Goal: Information Seeking & Learning: Find specific fact

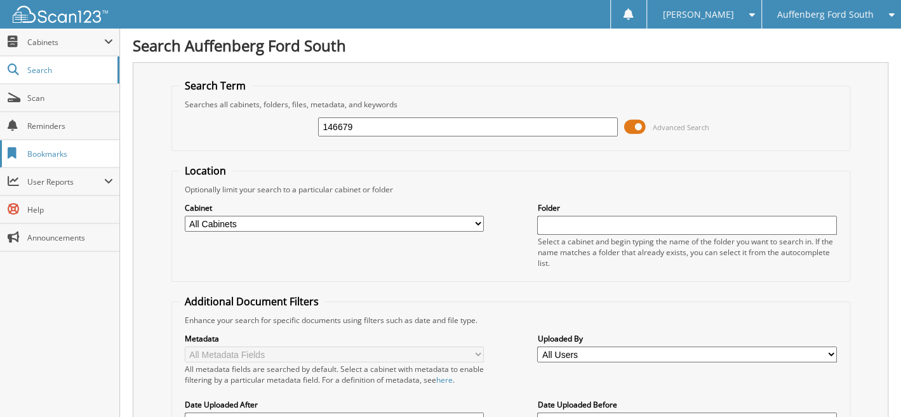
type input "146679"
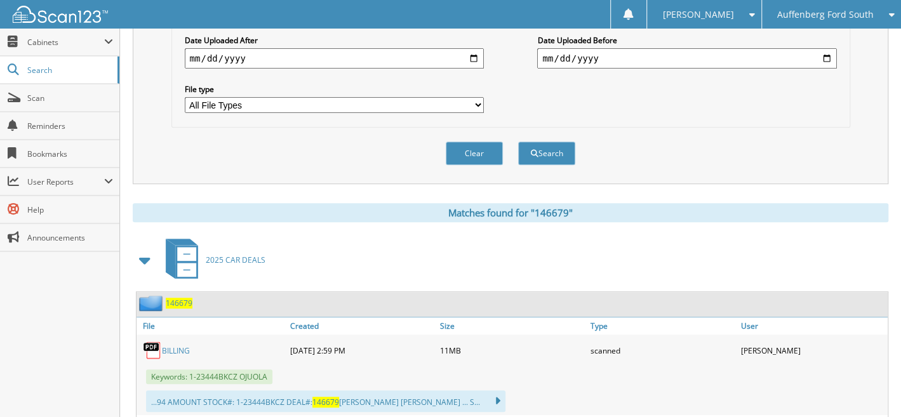
click at [185, 298] on span "146679" at bounding box center [179, 303] width 27 height 11
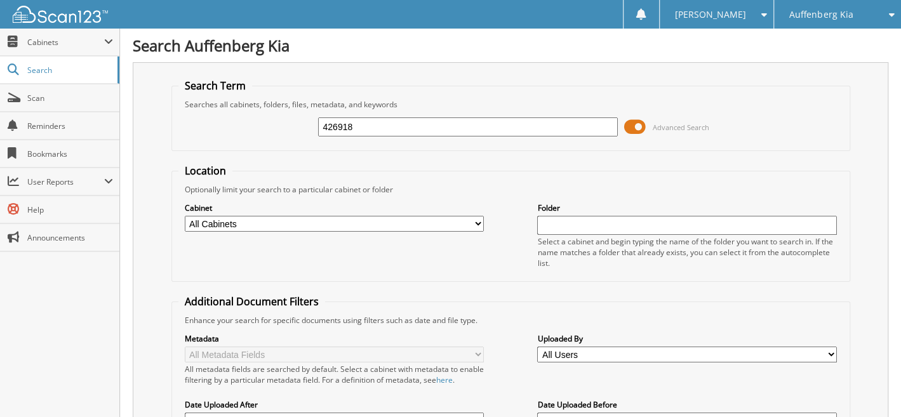
type input "426918"
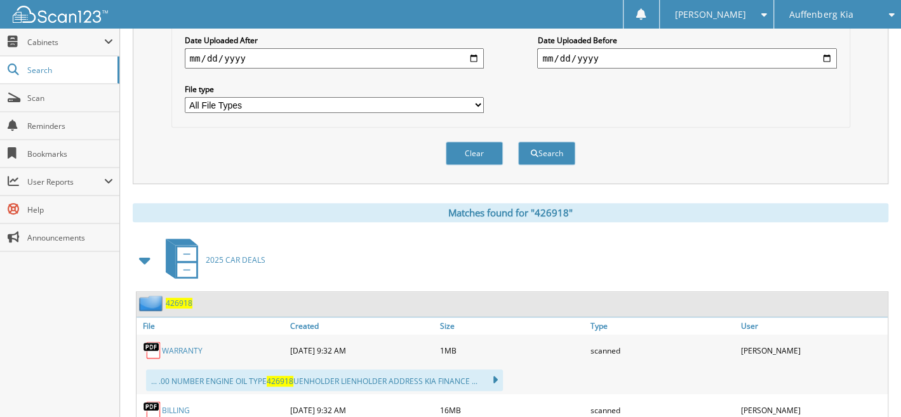
click at [181, 298] on span "426918" at bounding box center [179, 303] width 27 height 11
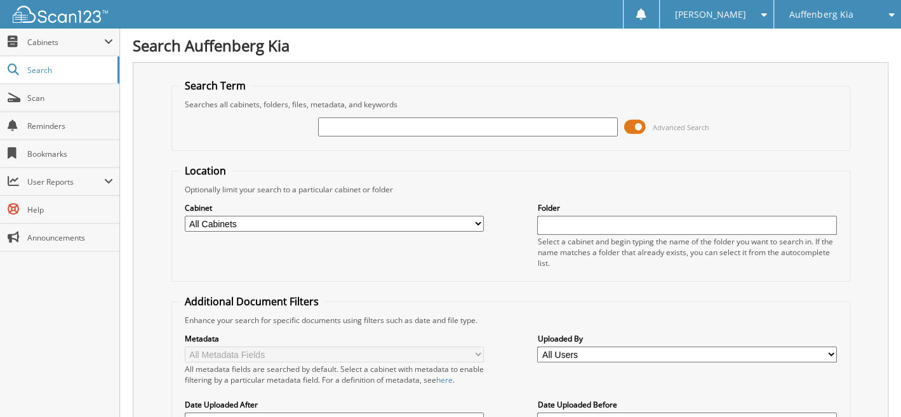
click at [371, 126] on input "text" at bounding box center [467, 126] width 299 height 19
type input "411845"
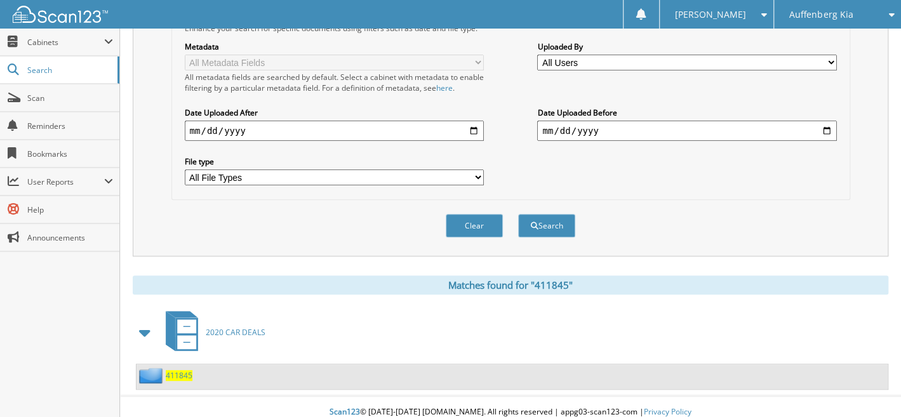
click at [183, 370] on span "411845" at bounding box center [179, 375] width 27 height 11
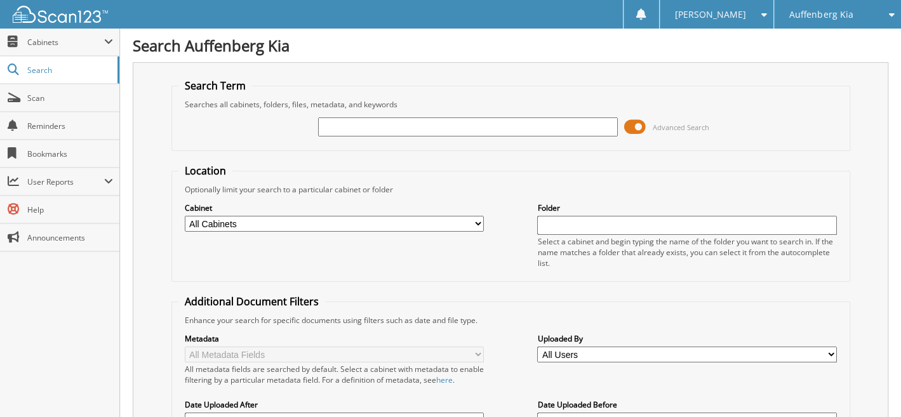
click at [360, 123] on input "text" at bounding box center [467, 126] width 299 height 19
type input "426918"
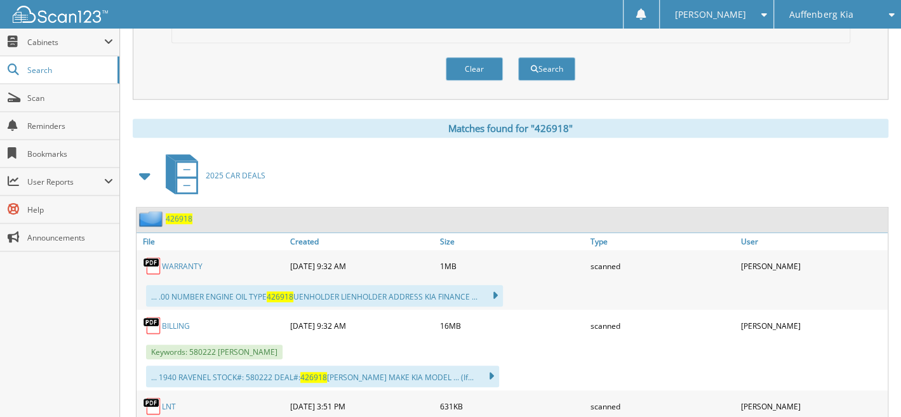
scroll to position [595, 0]
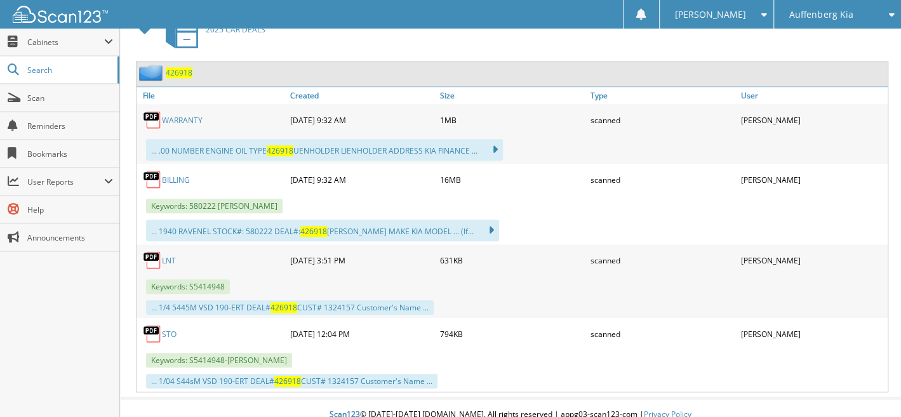
click at [180, 67] on span "426918" at bounding box center [179, 72] width 27 height 11
